Goal: Task Accomplishment & Management: Manage account settings

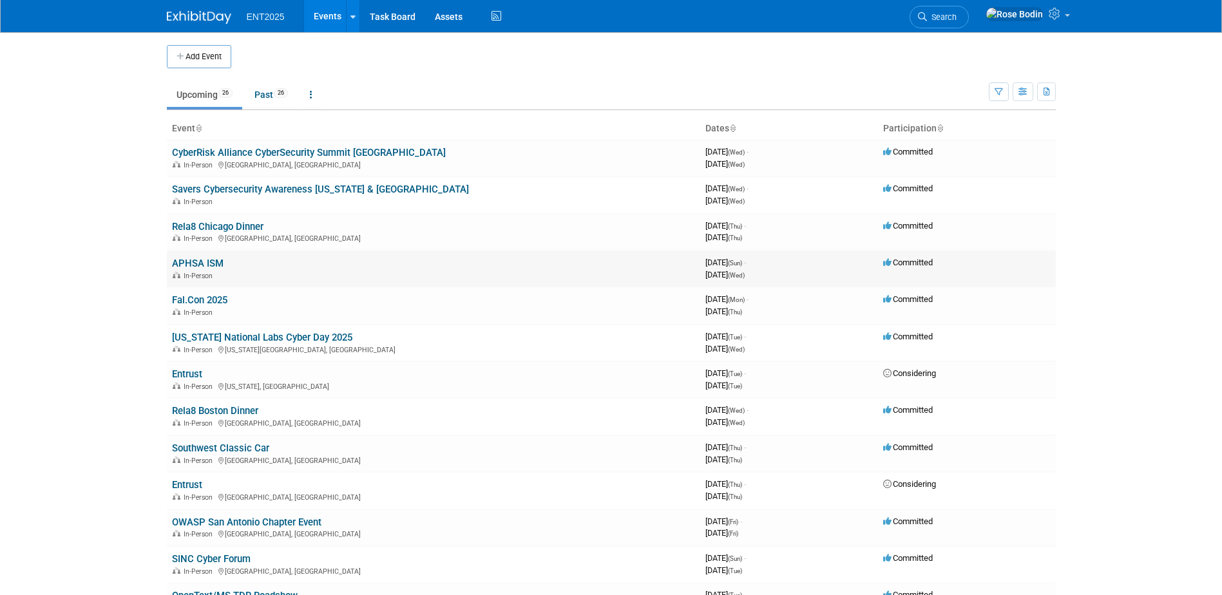
click at [201, 267] on link "APHSA ISM" at bounding box center [198, 264] width 52 height 12
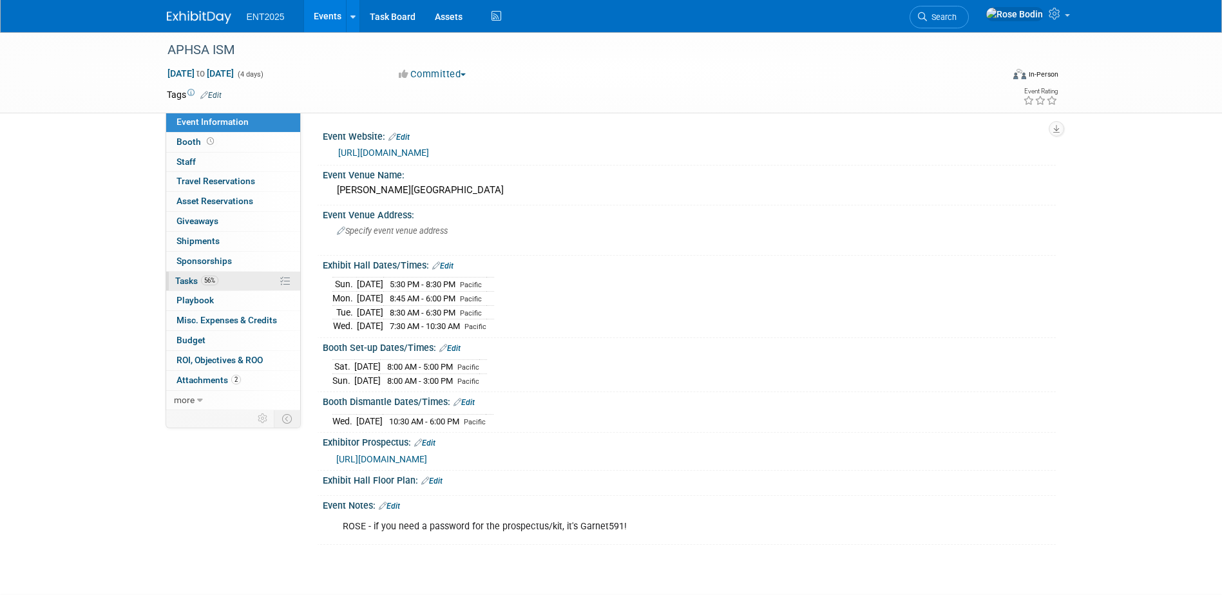
click at [239, 285] on link "56% Tasks 56%" at bounding box center [233, 281] width 134 height 19
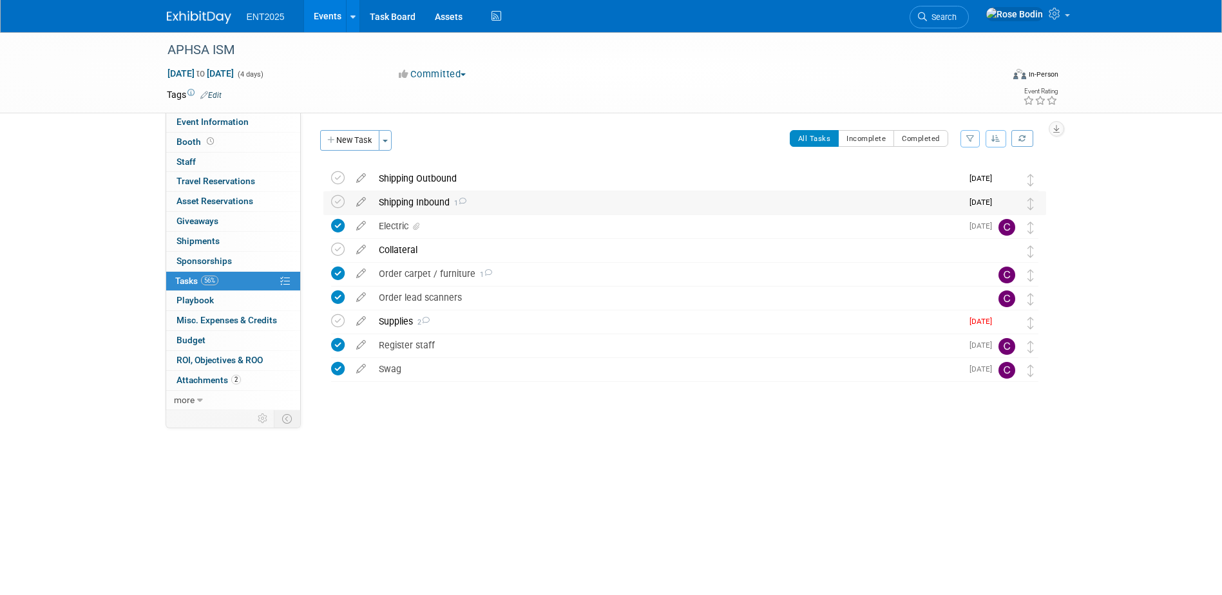
click at [507, 203] on div "Shipping Inbound 1" at bounding box center [666, 202] width 589 height 22
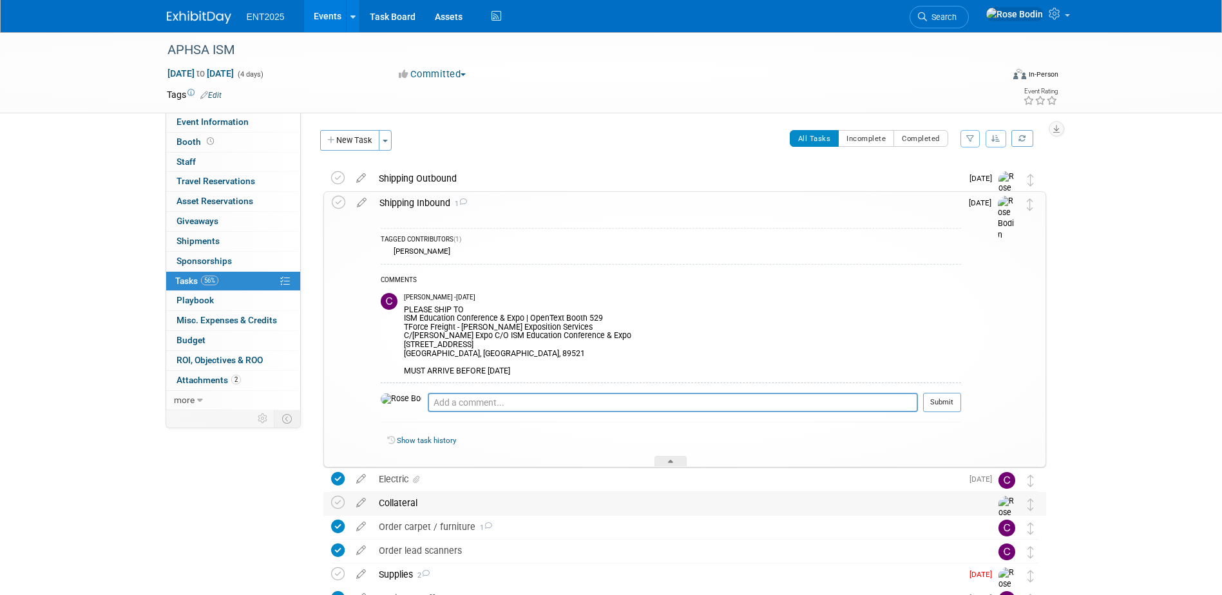
click at [701, 501] on div "Collateral" at bounding box center [672, 503] width 600 height 22
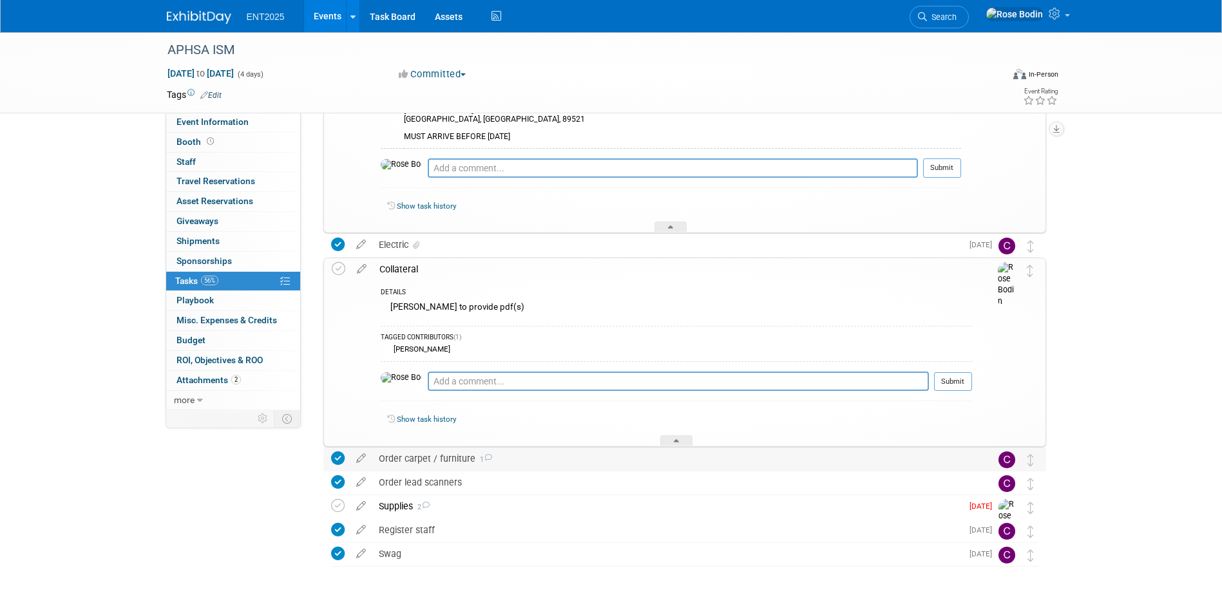
scroll to position [258, 0]
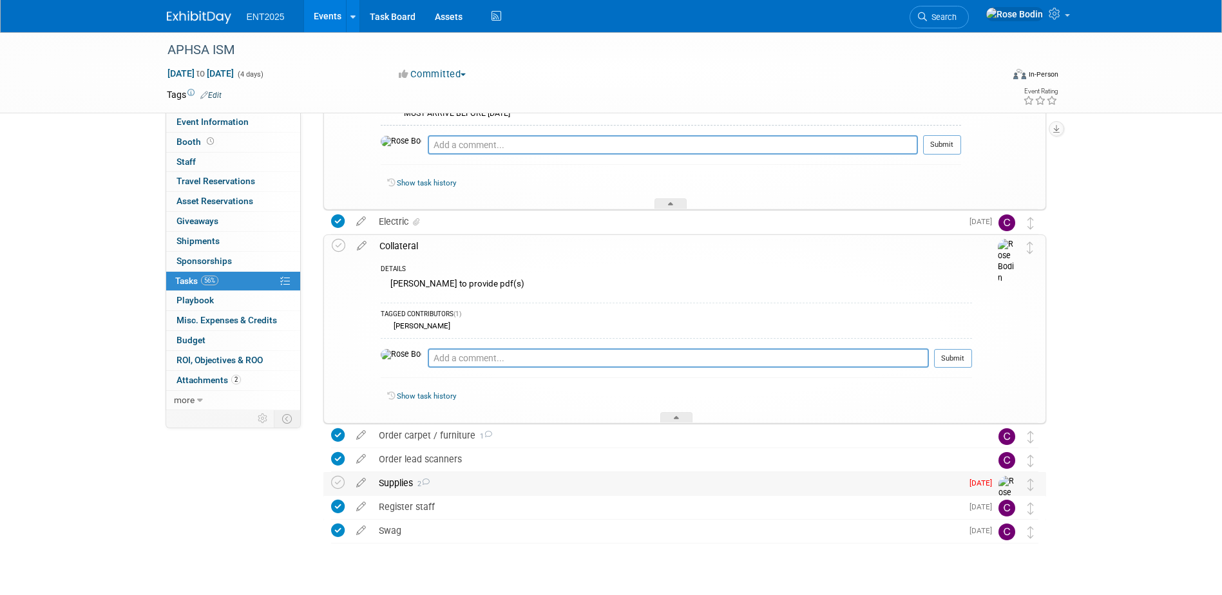
click at [699, 486] on div "Supplies 2" at bounding box center [666, 483] width 589 height 22
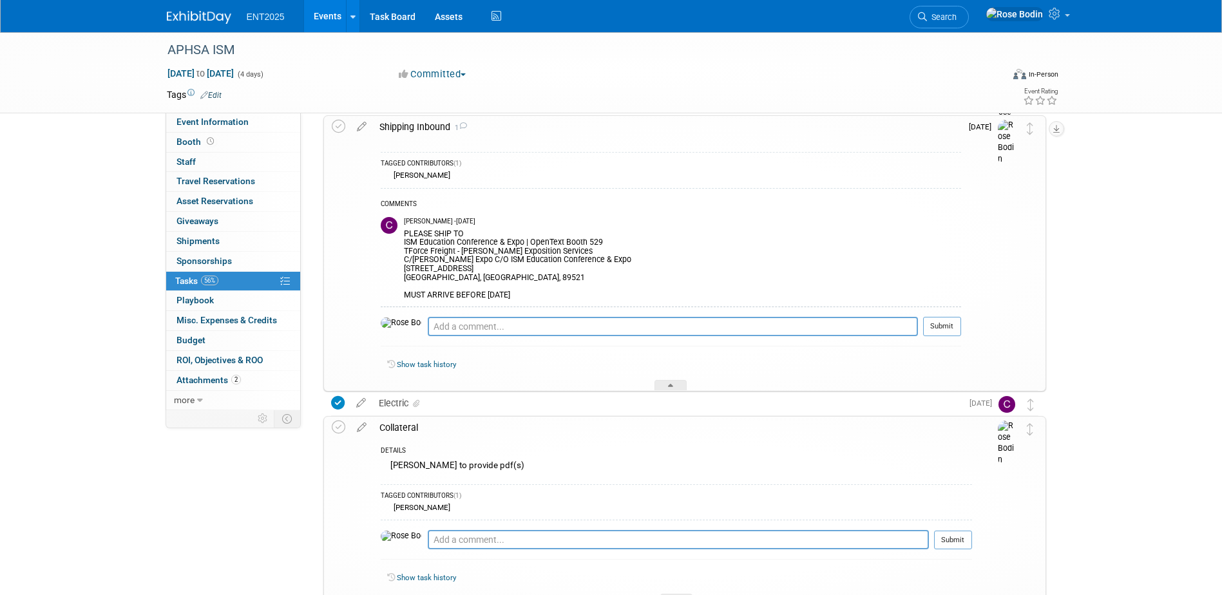
scroll to position [0, 0]
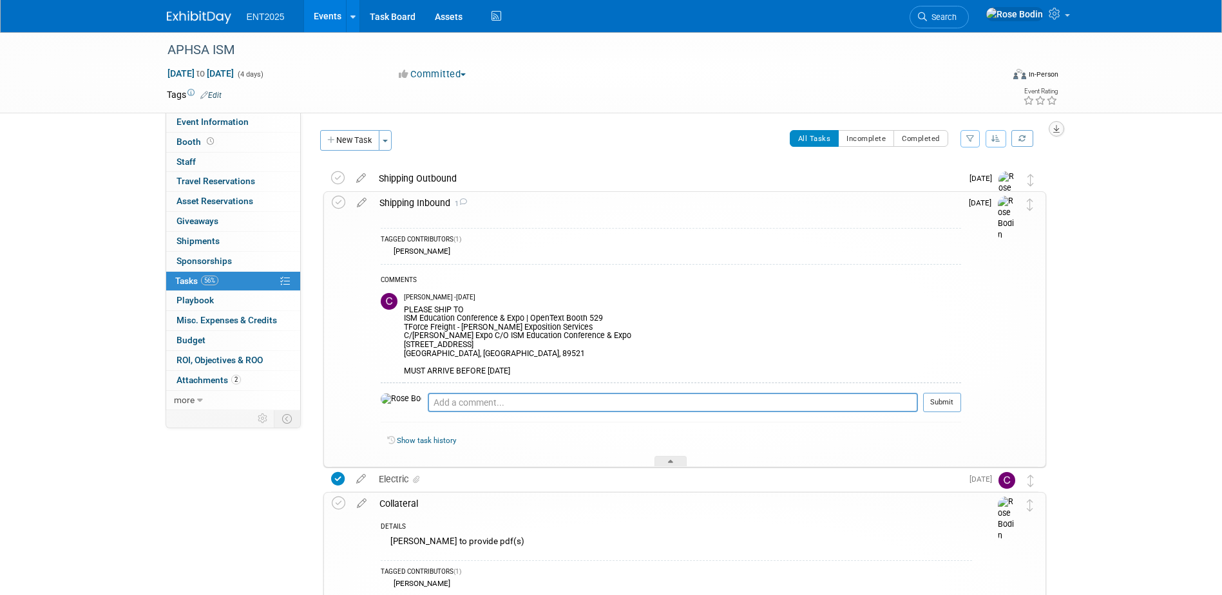
click at [1054, 128] on icon "button" at bounding box center [1056, 129] width 6 height 8
click at [1008, 166] on link "Export tab to PDF" at bounding box center [978, 166] width 150 height 18
click at [705, 296] on div "Colleen Mueller - Yesterday" at bounding box center [682, 297] width 557 height 9
